Goal: Check status: Check status

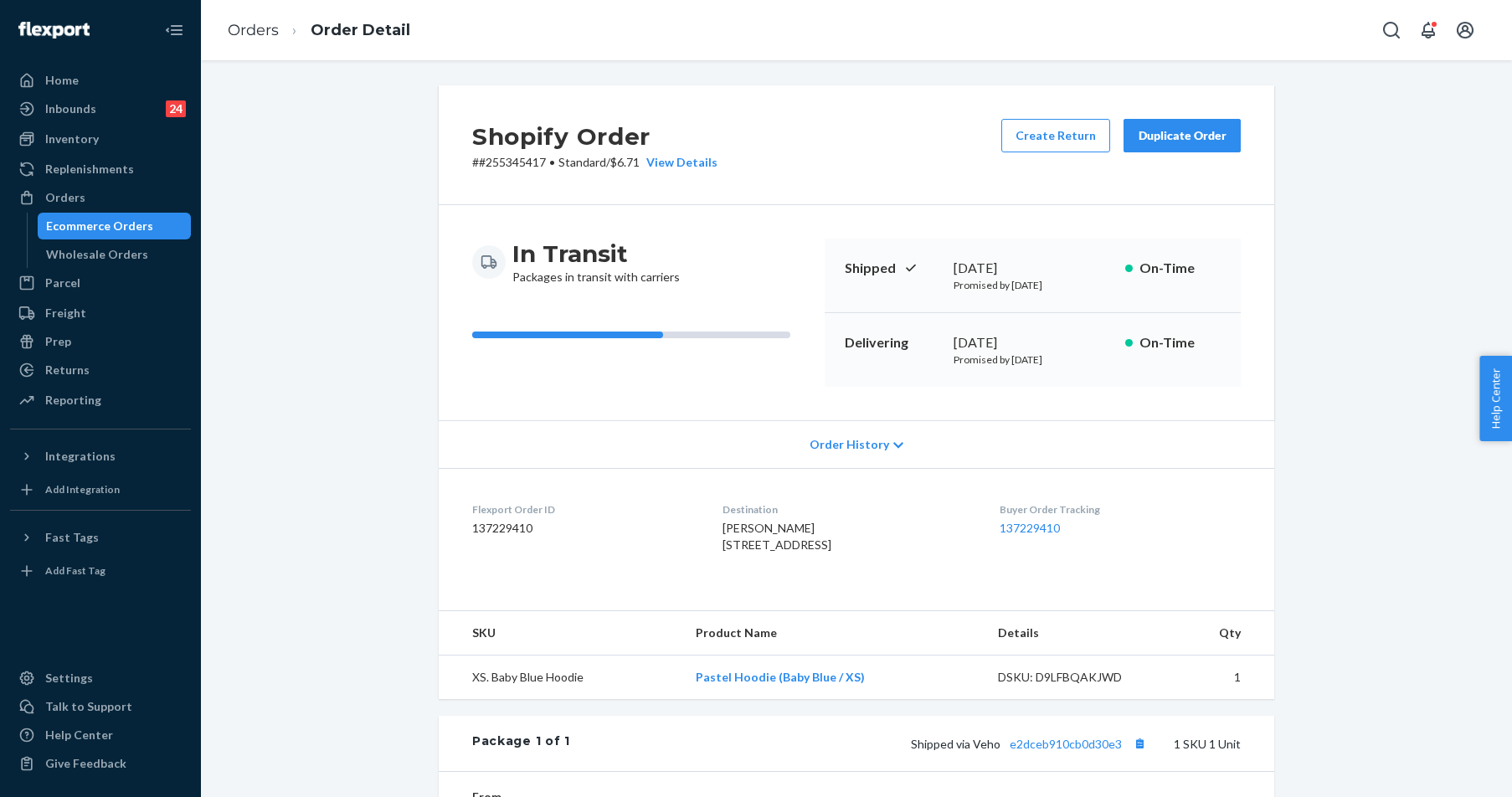
click at [71, 208] on div "Orders" at bounding box center [101, 197] width 178 height 24
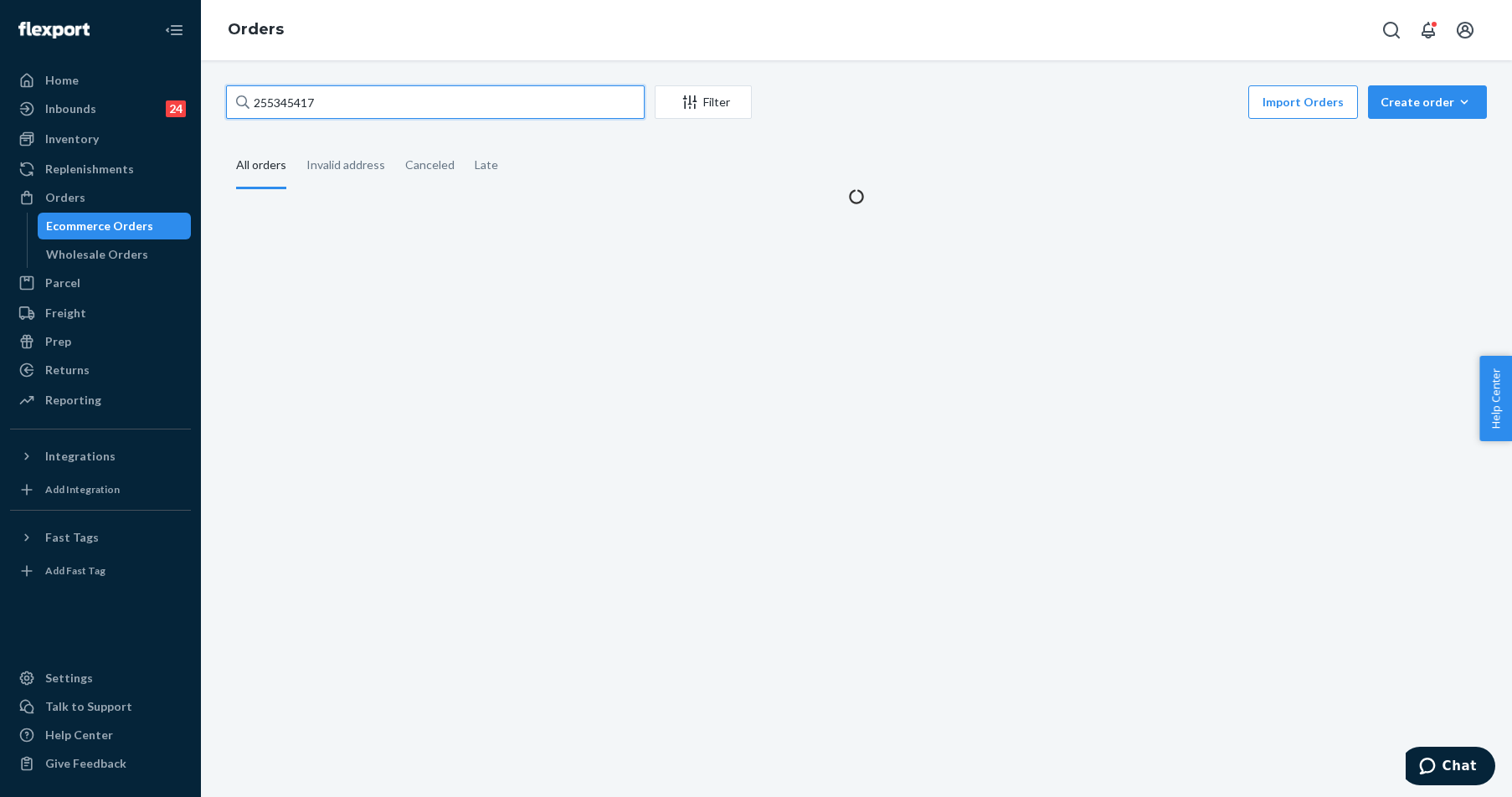
click at [336, 105] on input "255345417" at bounding box center [435, 102] width 418 height 34
paste input "199515"
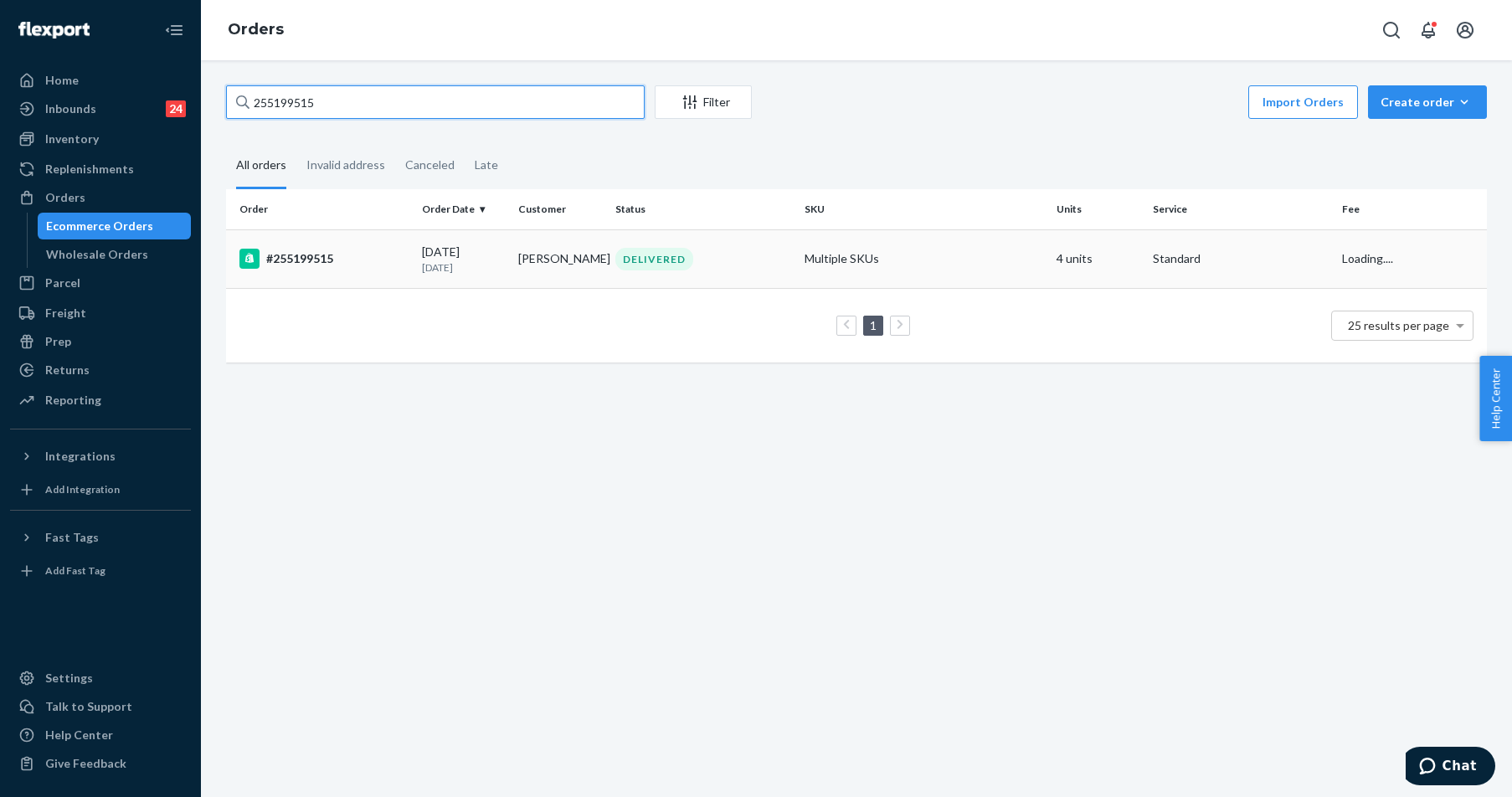
type input "255199515"
click at [310, 264] on div "#255199515" at bounding box center [324, 259] width 169 height 20
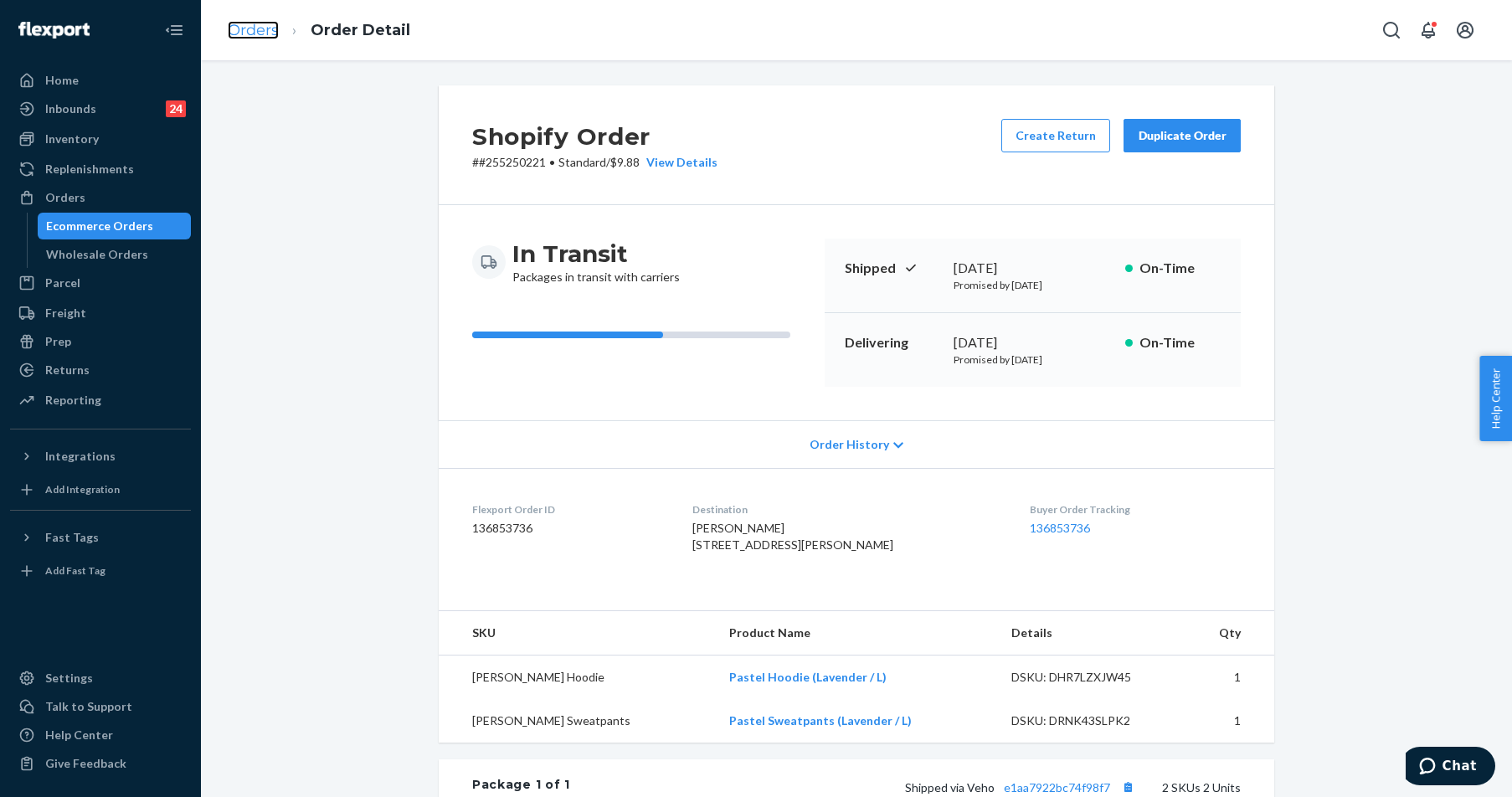
click at [255, 36] on link "Orders" at bounding box center [253, 30] width 51 height 19
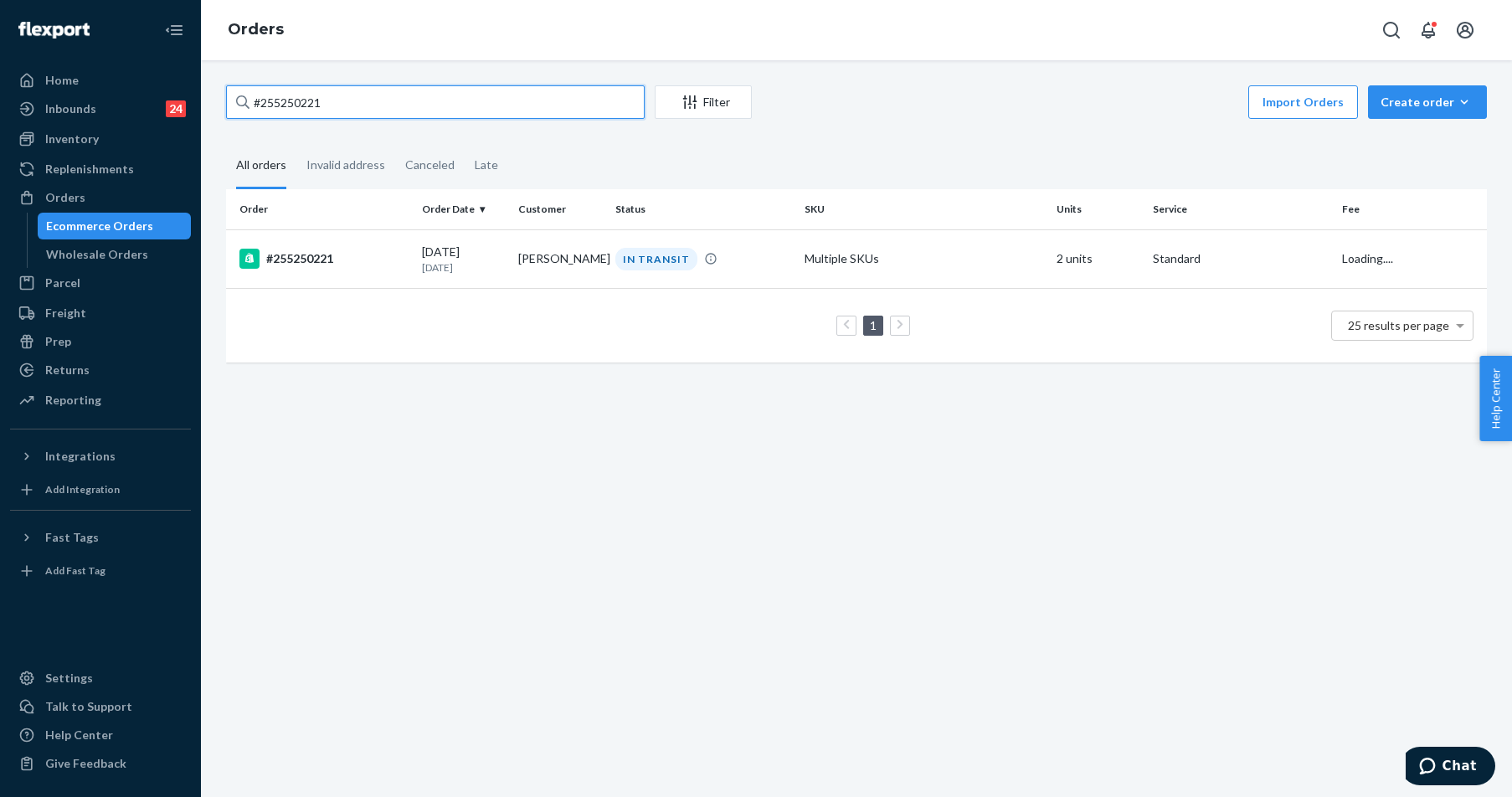
click at [388, 91] on input "#255250221" at bounding box center [435, 102] width 418 height 34
paste input "34727"
type input "#255347271"
click at [310, 250] on div "#255347271" at bounding box center [324, 259] width 169 height 20
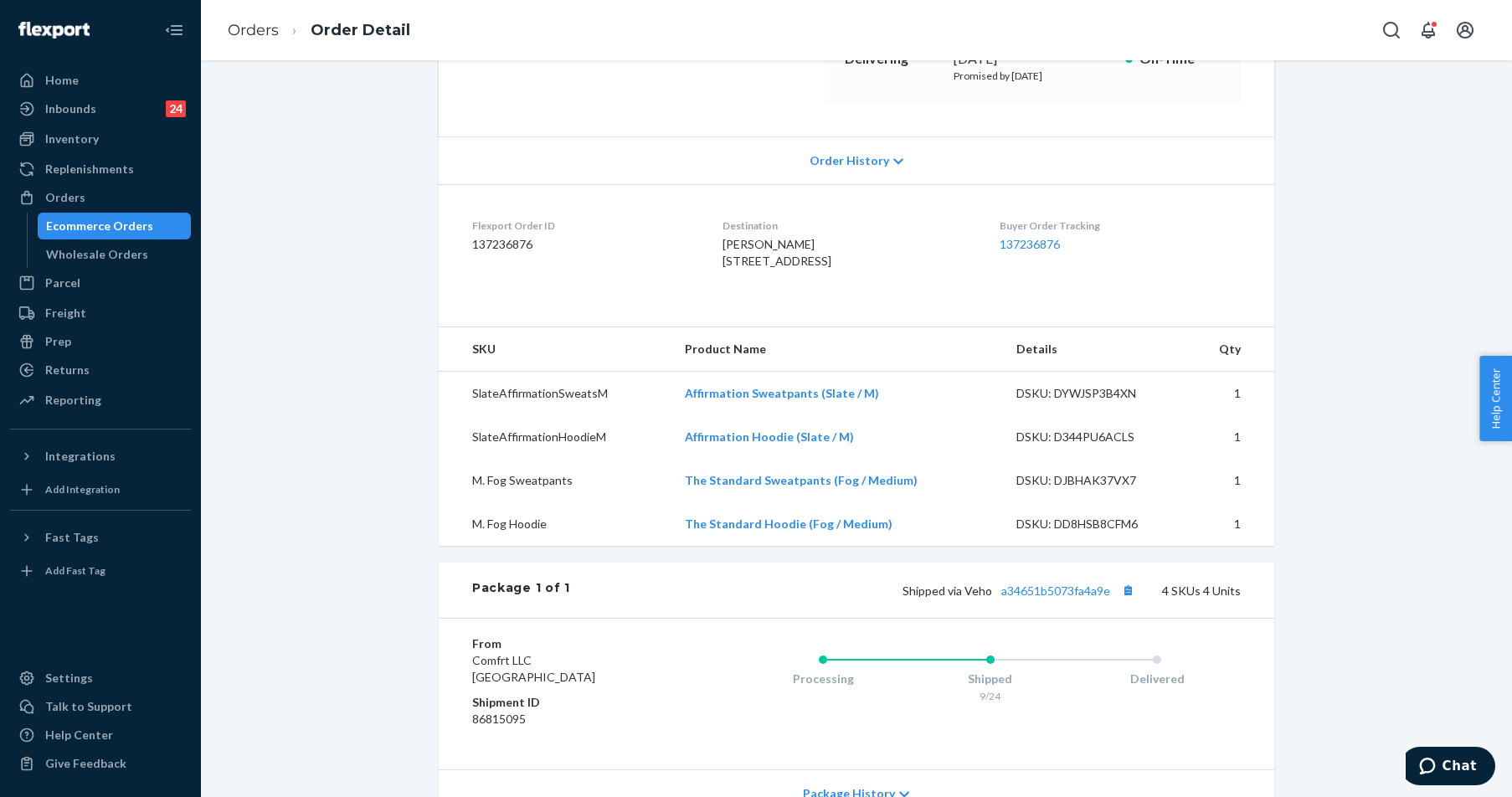
scroll to position [418, 0]
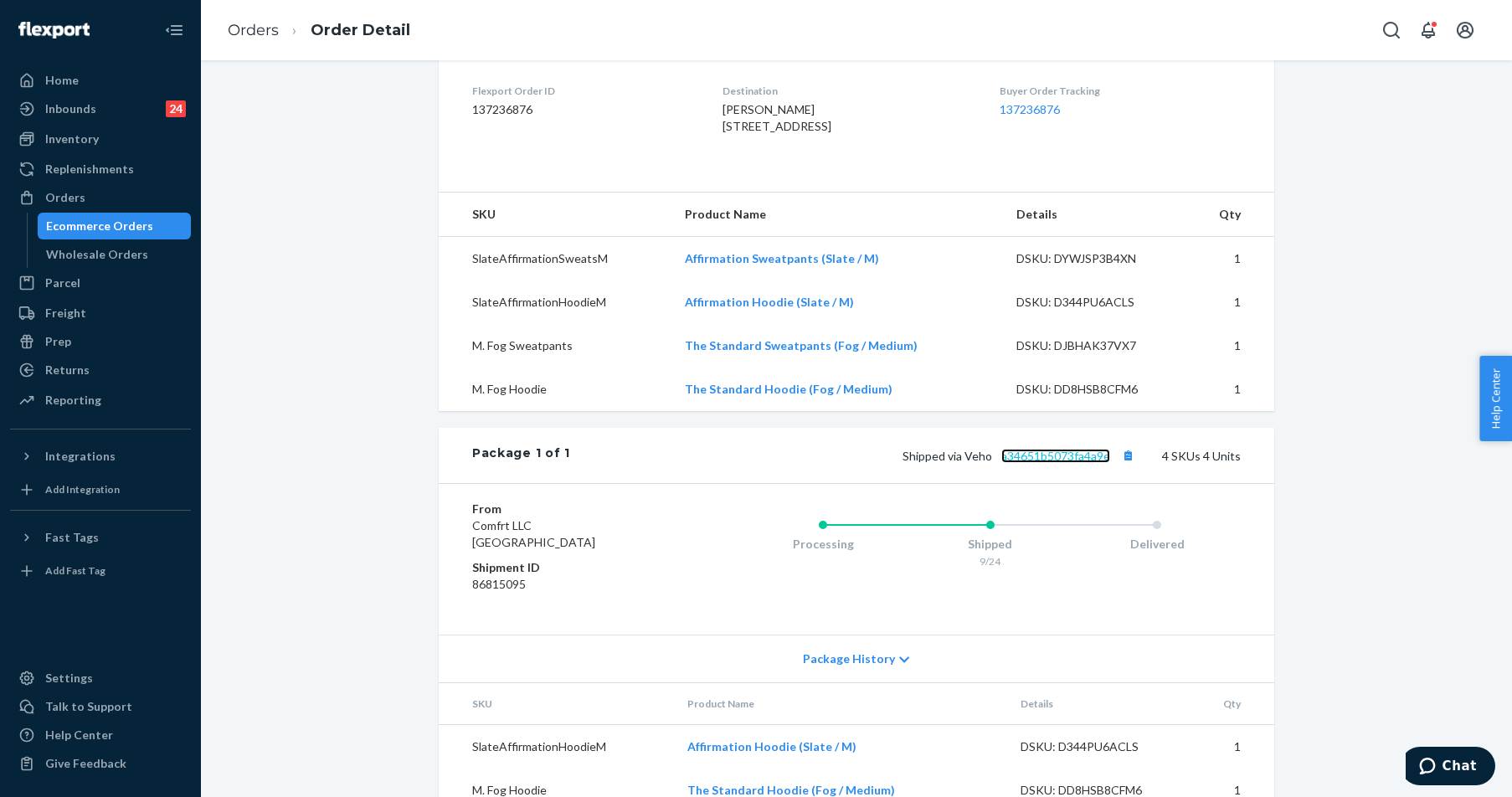
click at [1049, 463] on link "a34651b5073fa4a9e" at bounding box center [1055, 456] width 109 height 14
